Goal: Transaction & Acquisition: Purchase product/service

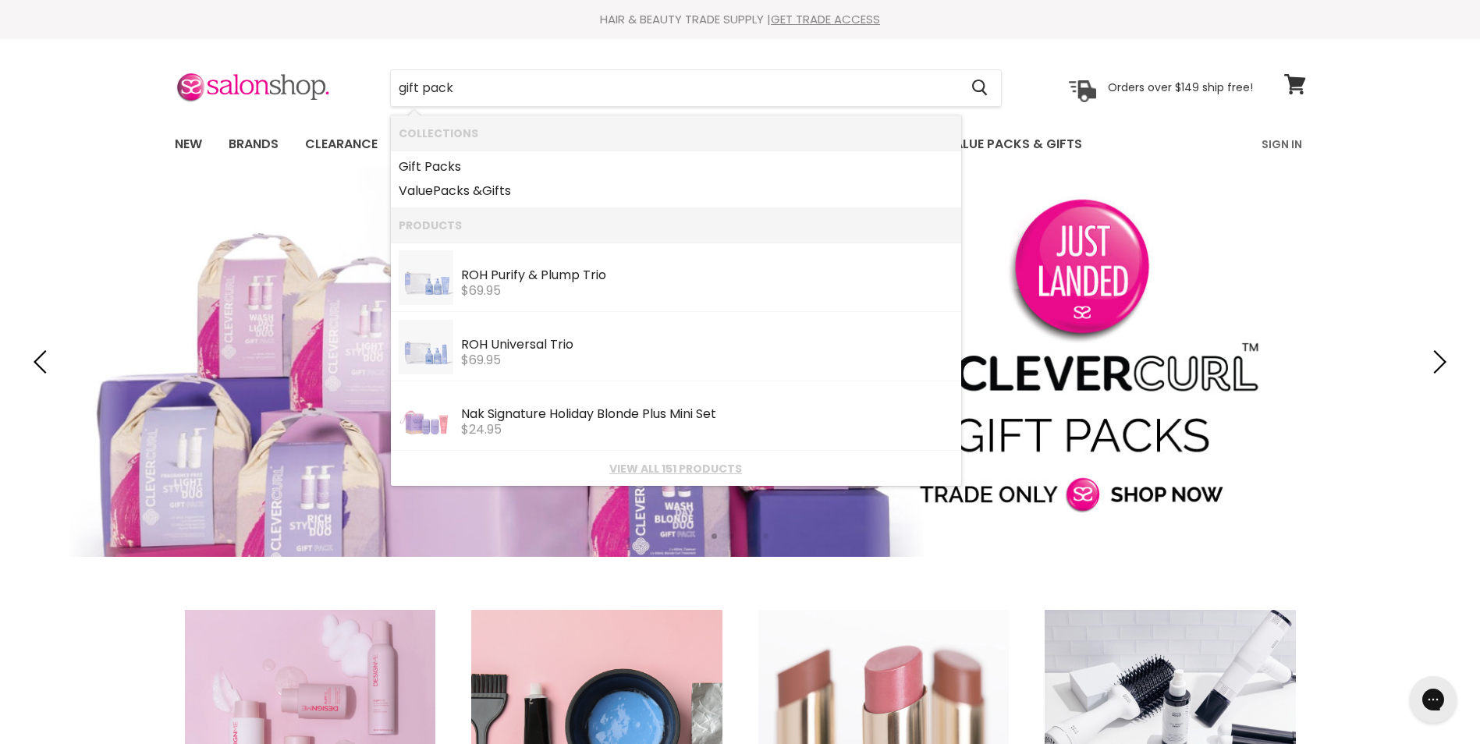
type input "gift packs"
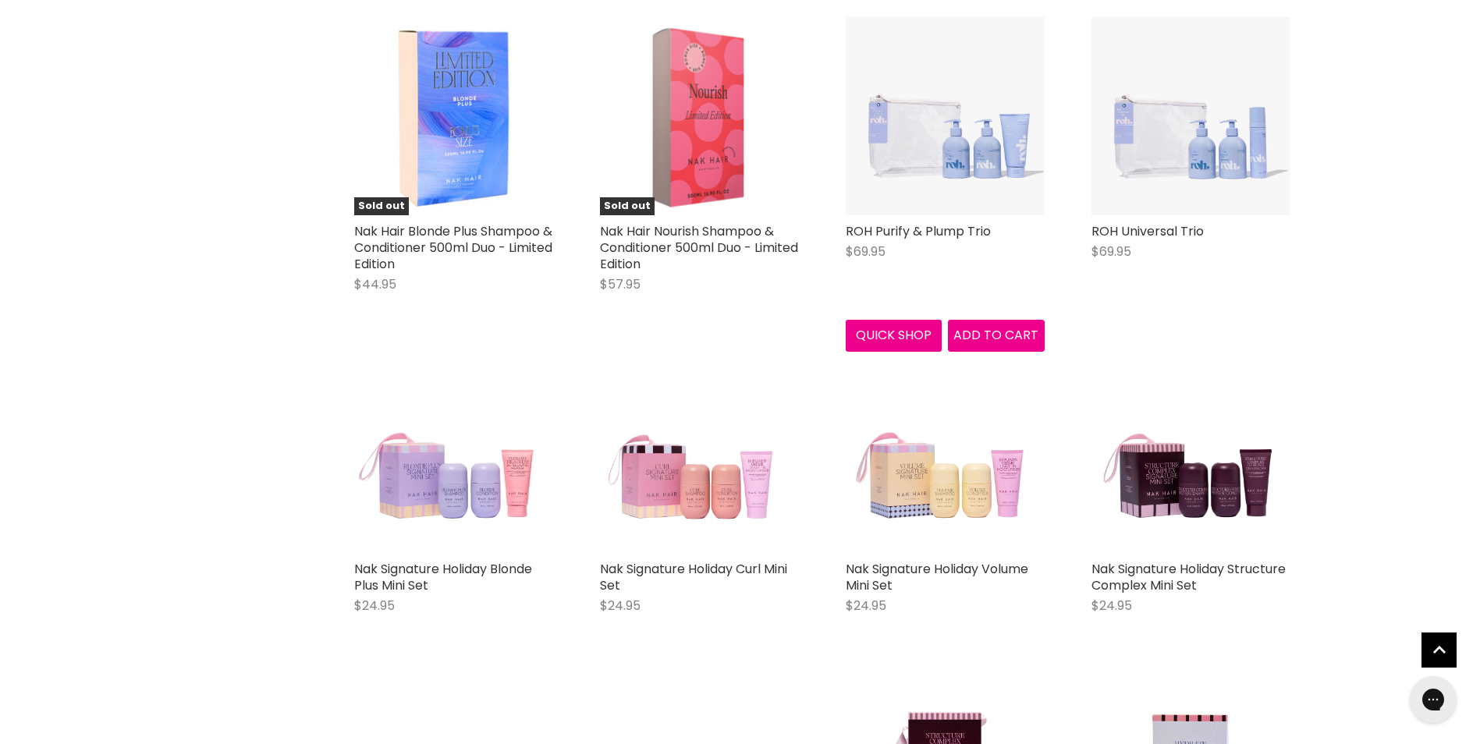
scroll to position [1326, 0]
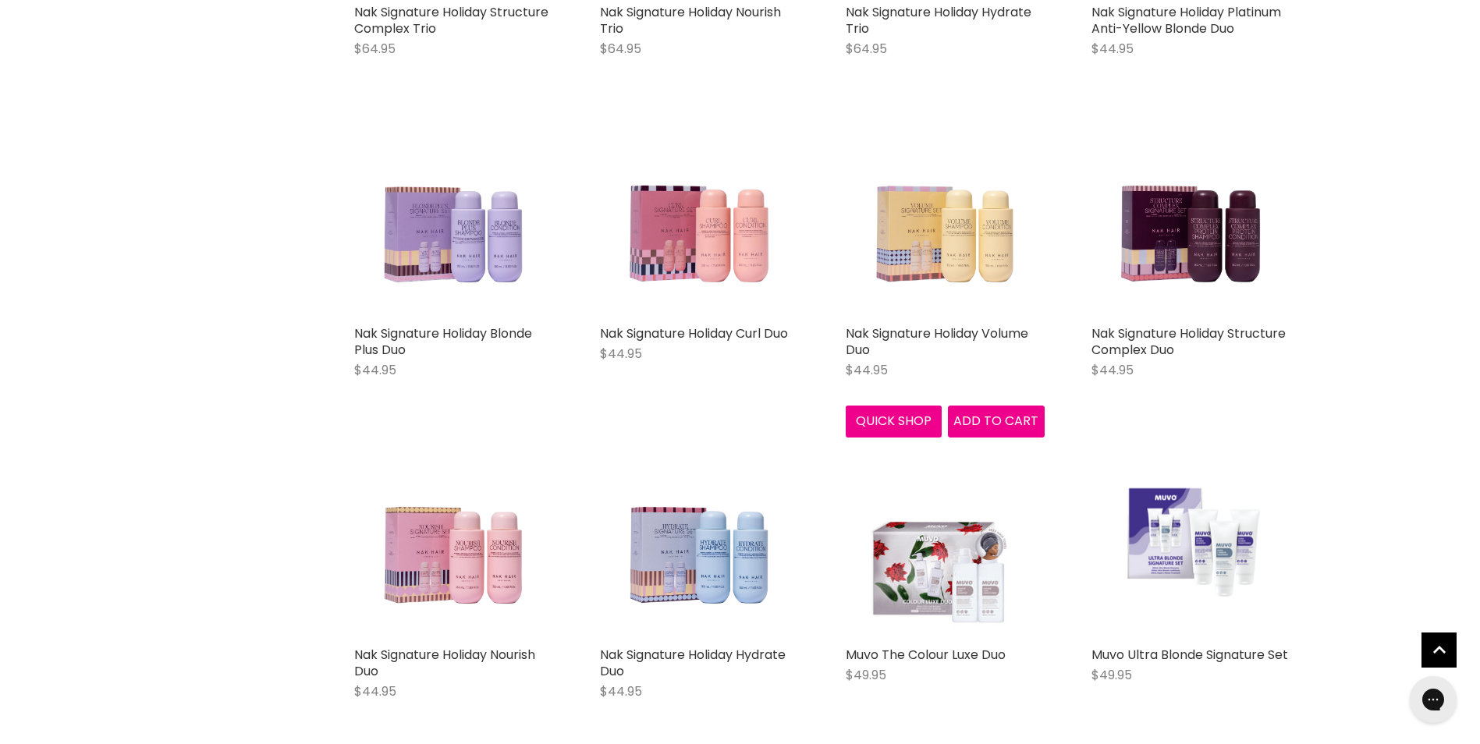
scroll to position [2886, 0]
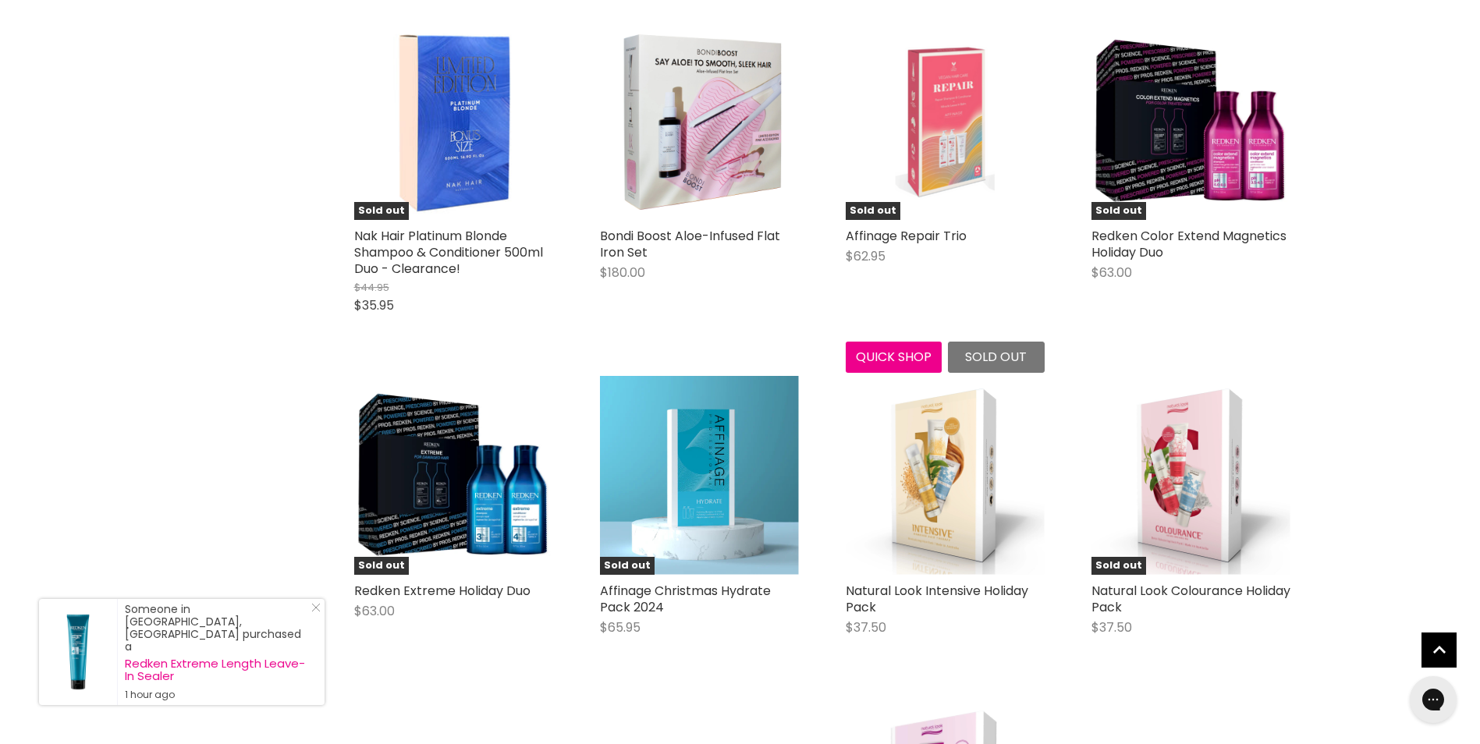
scroll to position [4915, 0]
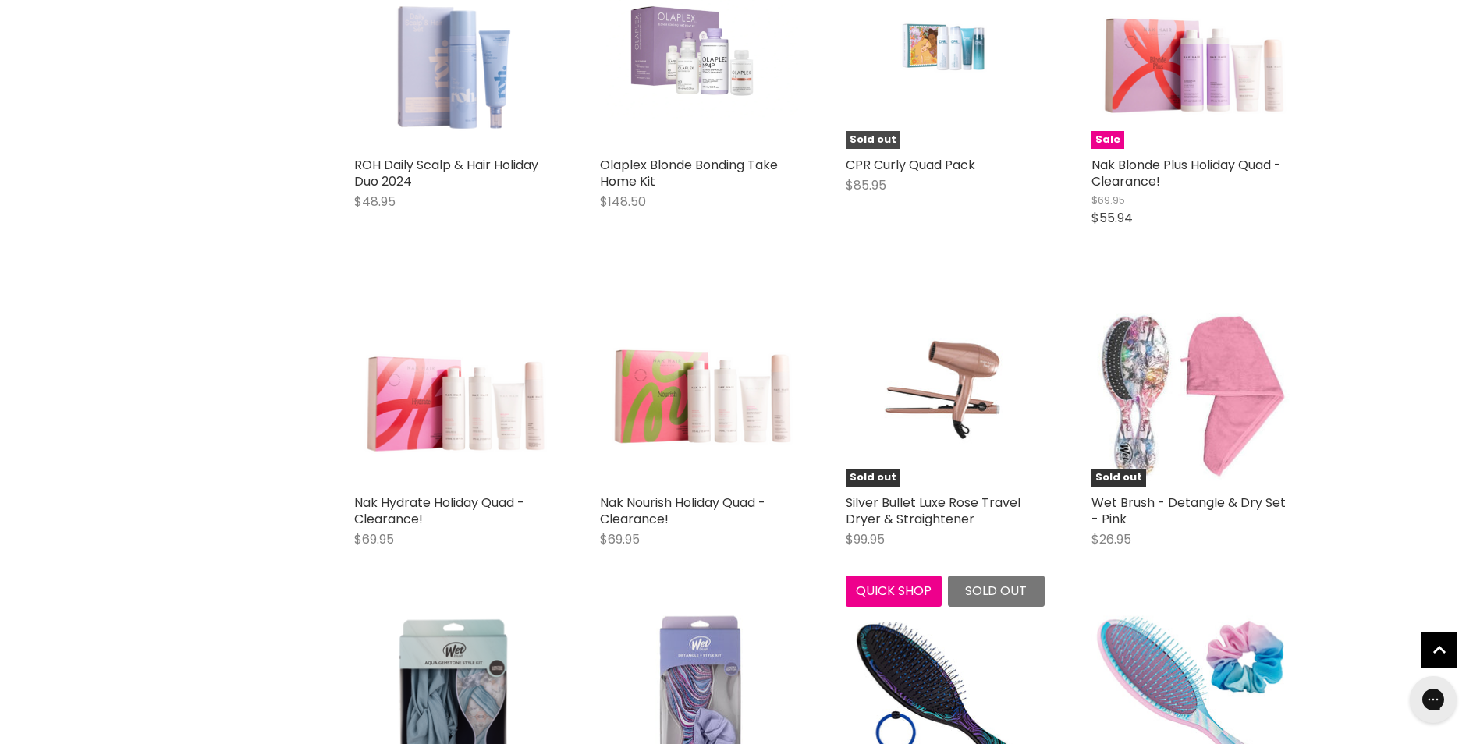
scroll to position [7255, 0]
